Goal: Task Accomplishment & Management: Use online tool/utility

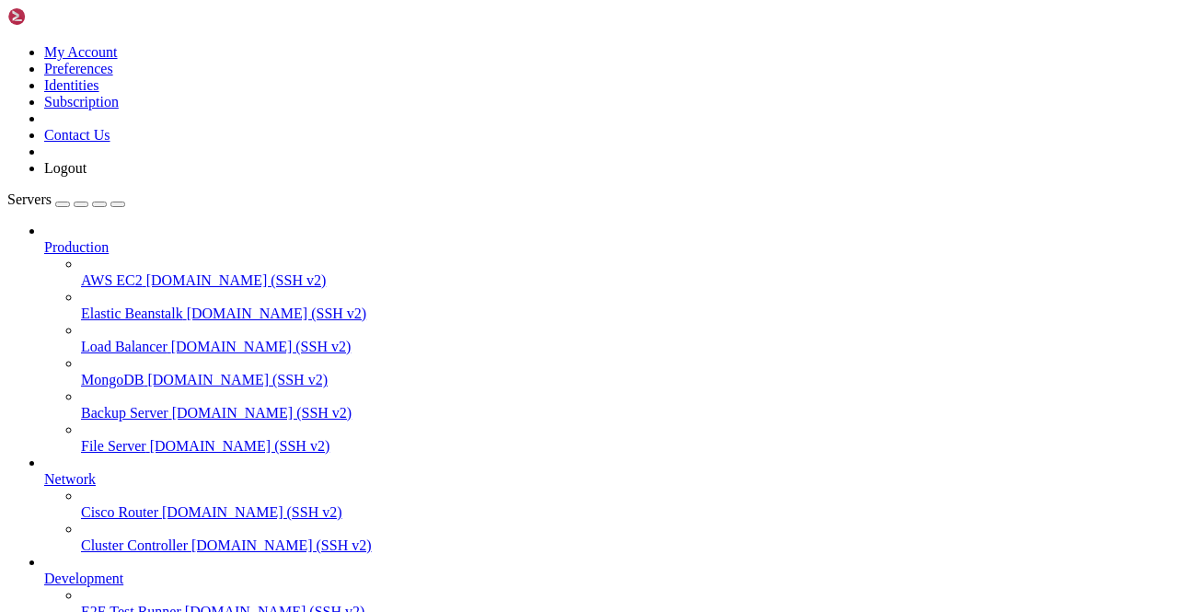
scroll to position [228, 0]
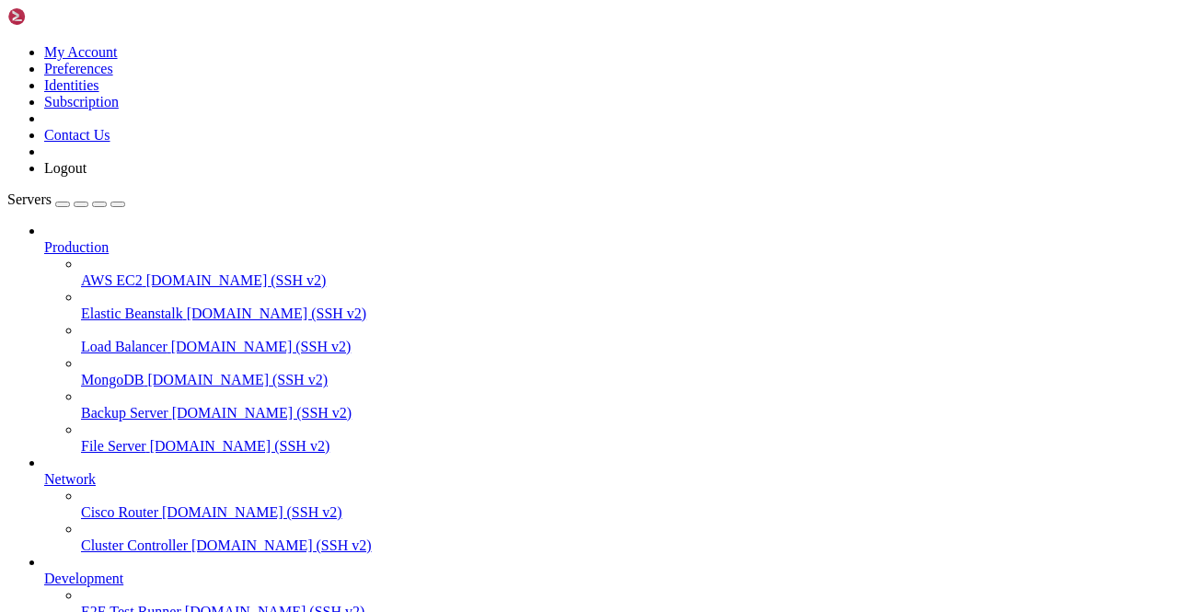
scroll to position [2162, 0]
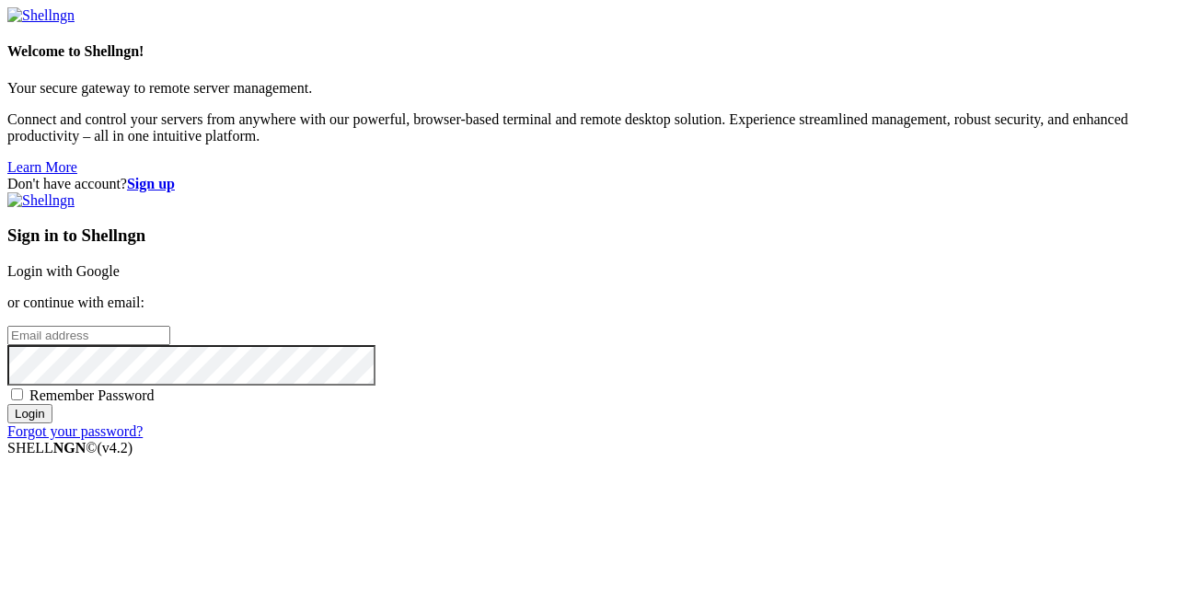
click at [120, 263] on link "Login with Google" at bounding box center [63, 271] width 112 height 16
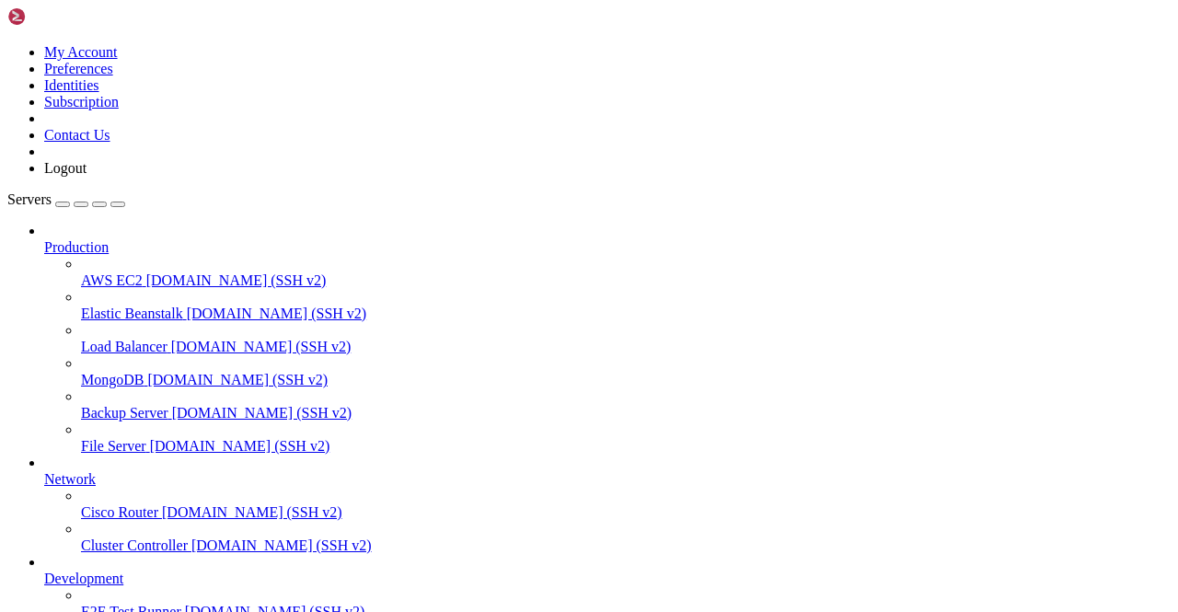
scroll to position [1518, 0]
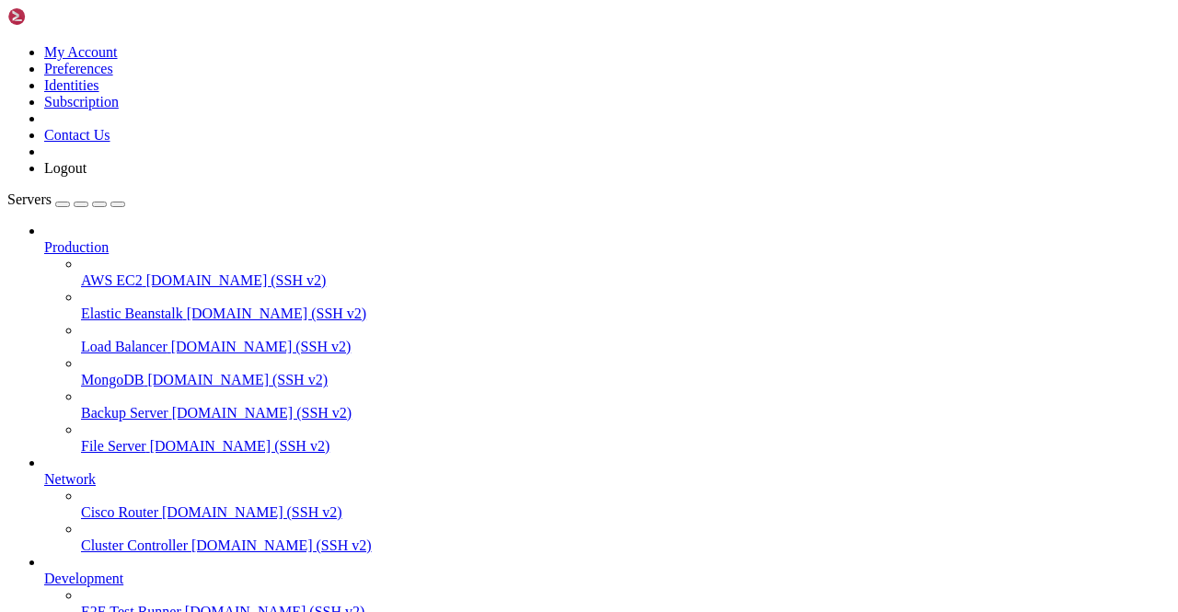
scroll to position [1683, 0]
